Goal: Register for event/course

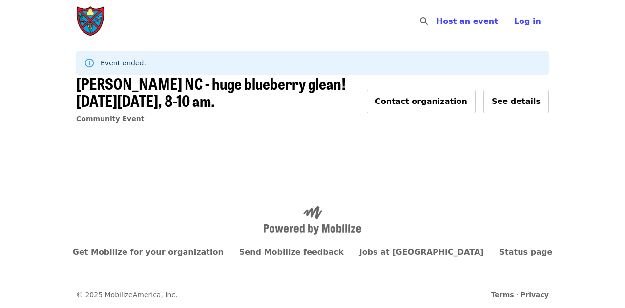
click at [93, 15] on img "Main navigation" at bounding box center [90, 21] width 29 height 31
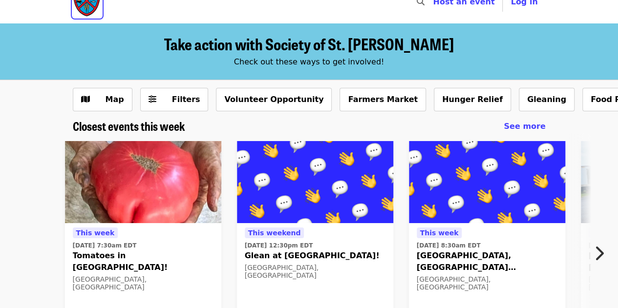
scroll to position [39, 0]
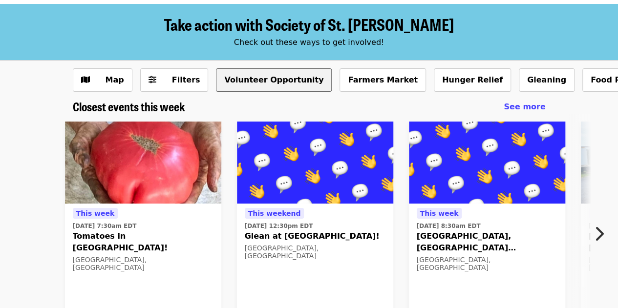
click at [249, 78] on button "Volunteer Opportunity" at bounding box center [274, 79] width 116 height 23
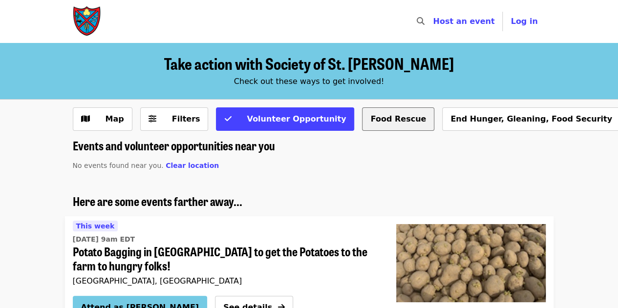
click at [362, 127] on button "Food Rescue" at bounding box center [398, 118] width 72 height 23
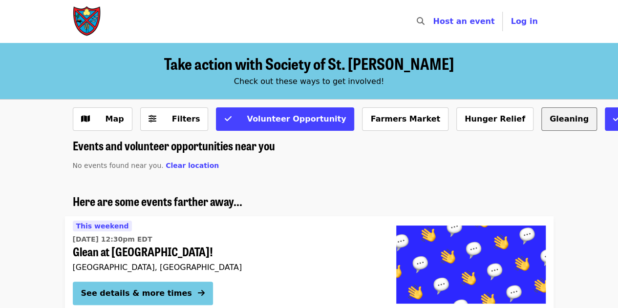
click at [541, 118] on button "Gleaning" at bounding box center [569, 118] width 56 height 23
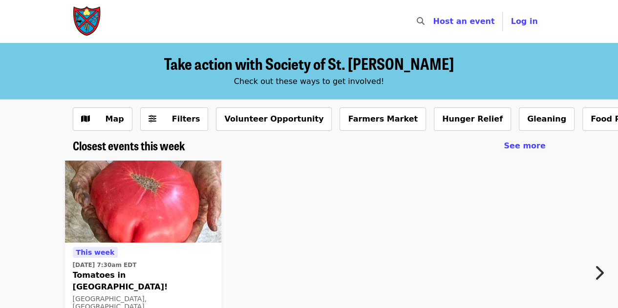
scroll to position [39, 0]
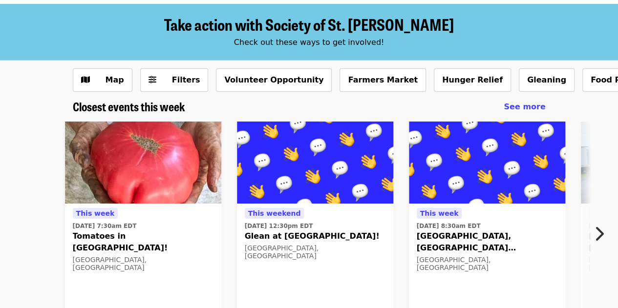
click at [104, 193] on img at bounding box center [143, 163] width 156 height 82
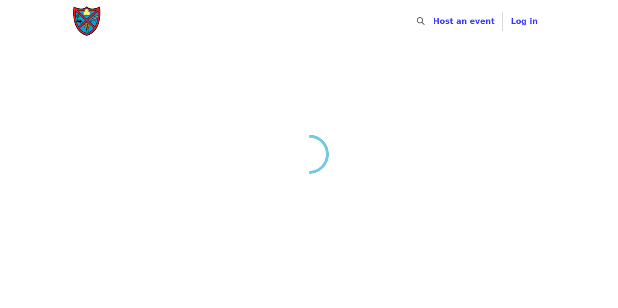
click at [104, 193] on div at bounding box center [309, 209] width 618 height 308
